Goal: Transaction & Acquisition: Book appointment/travel/reservation

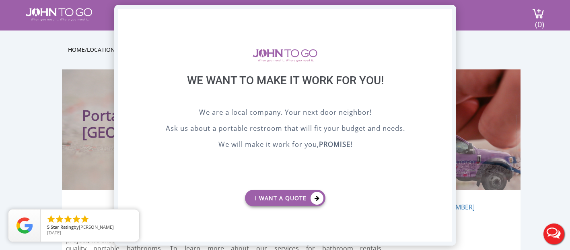
click at [448, 15] on div "X" at bounding box center [445, 16] width 12 height 14
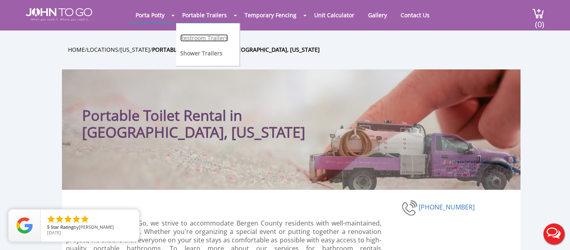
click at [195, 37] on link "Restroom Trailers" at bounding box center [204, 38] width 48 height 8
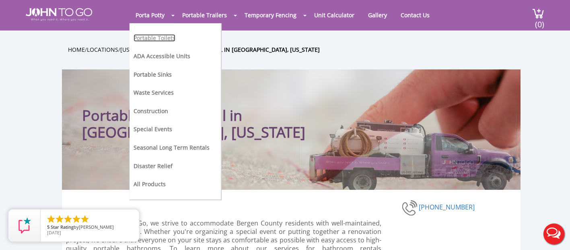
click at [161, 36] on link "Portable Toilets" at bounding box center [154, 38] width 42 height 8
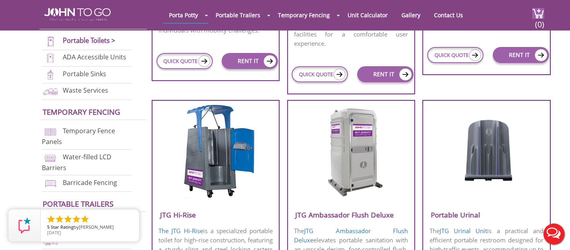
scroll to position [568, 0]
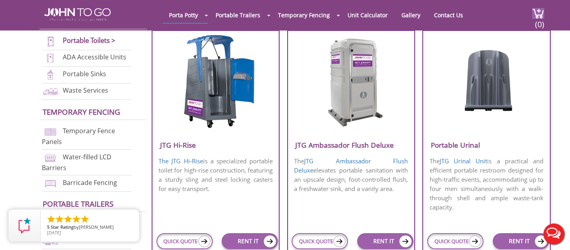
click at [343, 118] on img at bounding box center [350, 81] width 77 height 92
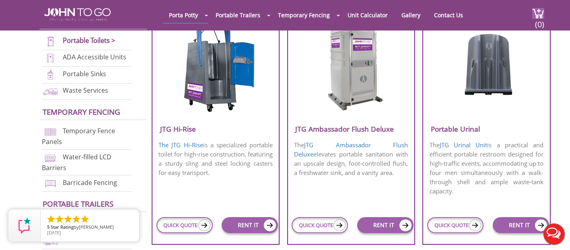
scroll to position [587, 0]
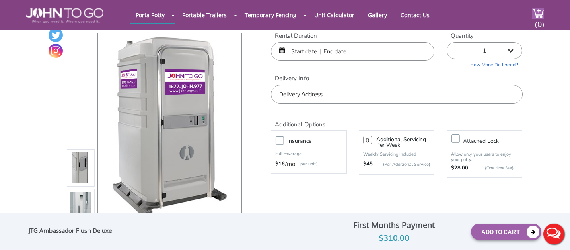
scroll to position [25, 0]
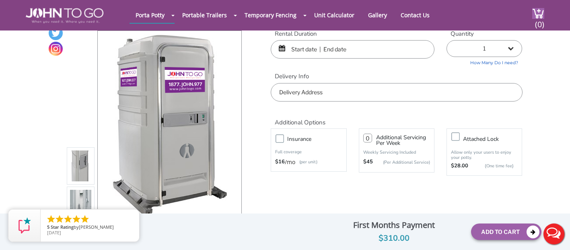
click at [334, 49] on input "text" at bounding box center [353, 49] width 164 height 18
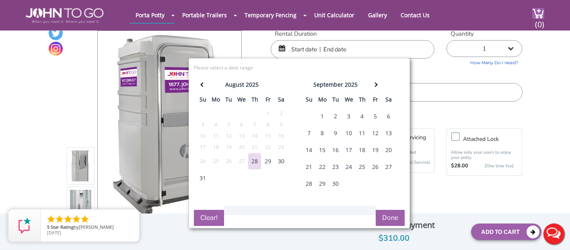
click at [427, 205] on div "JTG Ambassador Flush Deluxe View feature & specs Download Pdf Product PDF Addon…" at bounding box center [285, 127] width 474 height 235
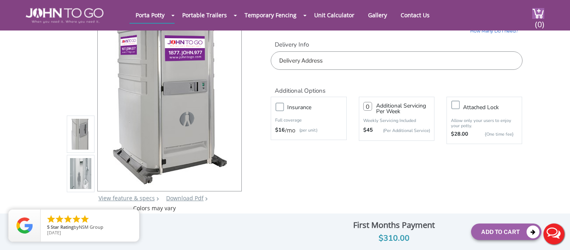
scroll to position [0, 0]
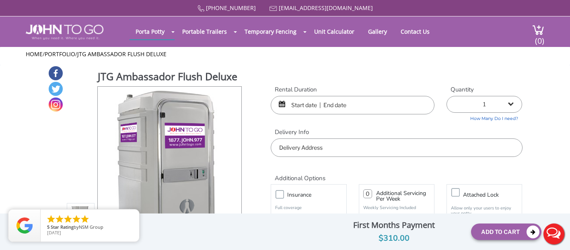
click at [302, 105] on input "text" at bounding box center [353, 105] width 164 height 18
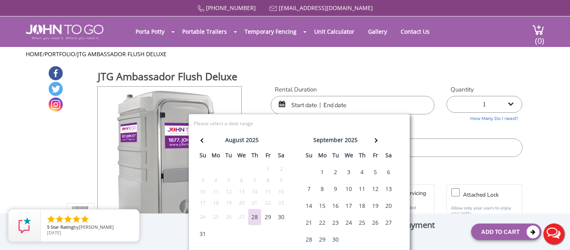
click at [388, 207] on div "20" at bounding box center [388, 206] width 13 height 16
click at [426, 135] on label "Delivery Info" at bounding box center [396, 132] width 251 height 8
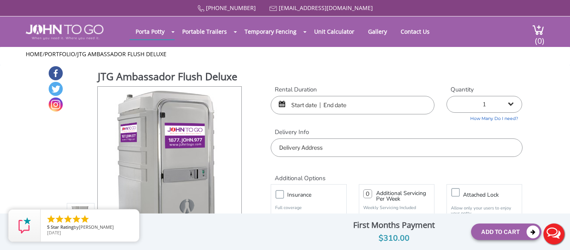
click at [316, 104] on input "text" at bounding box center [353, 105] width 164 height 18
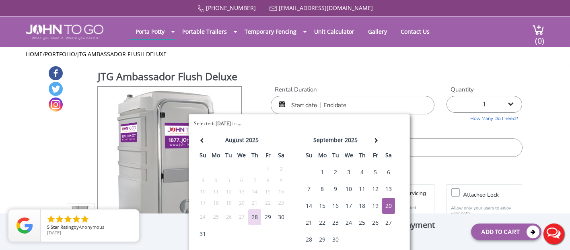
click at [387, 205] on div "20" at bounding box center [388, 206] width 13 height 16
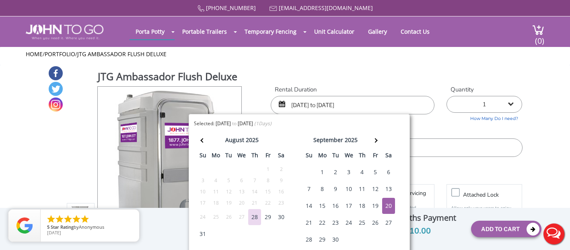
click at [304, 222] on div "21" at bounding box center [308, 223] width 13 height 16
click at [389, 200] on div "20" at bounding box center [388, 206] width 13 height 16
type input "[DATE] to [DATE]"
click at [439, 129] on label "Delivery Info" at bounding box center [396, 132] width 251 height 8
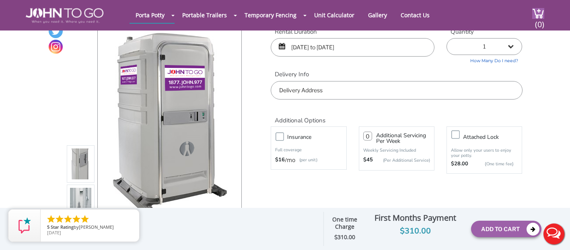
scroll to position [35, 0]
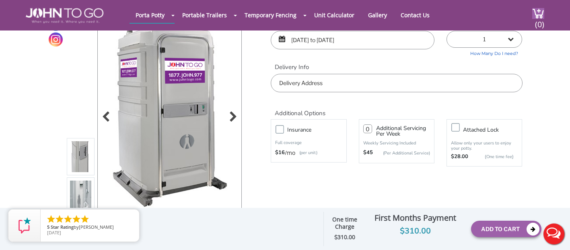
click at [160, 89] on img at bounding box center [169, 116] width 123 height 189
click at [235, 116] on div at bounding box center [230, 117] width 11 height 11
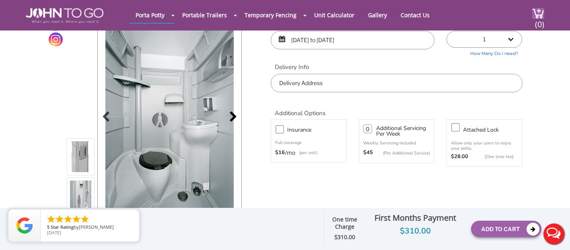
click at [234, 116] on div at bounding box center [230, 117] width 11 height 11
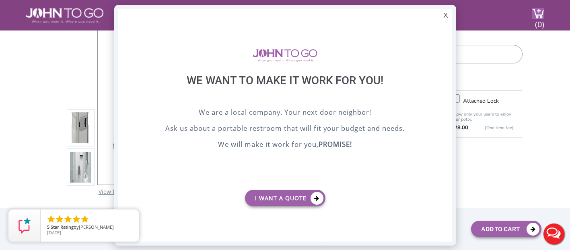
scroll to position [131, 0]
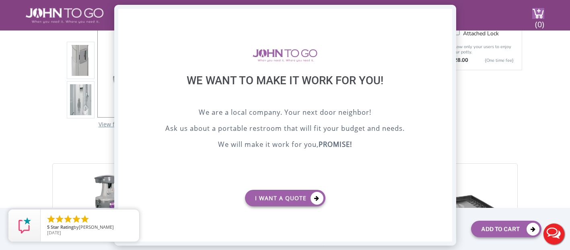
click at [451, 12] on div "X" at bounding box center [445, 16] width 12 height 14
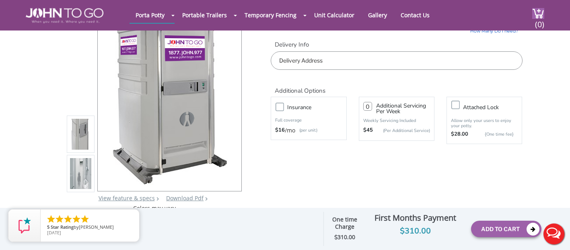
scroll to position [57, 0]
